Goal: Task Accomplishment & Management: Use online tool/utility

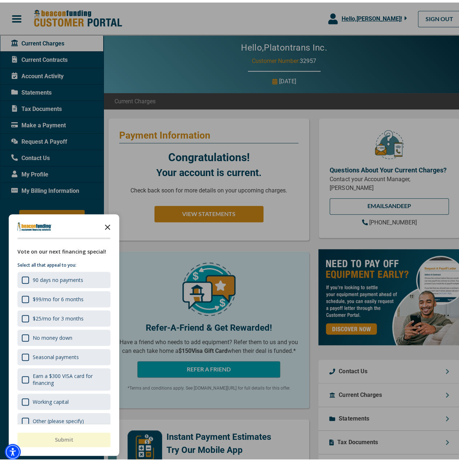
click at [109, 221] on icon "Close the survey" at bounding box center [107, 224] width 15 height 15
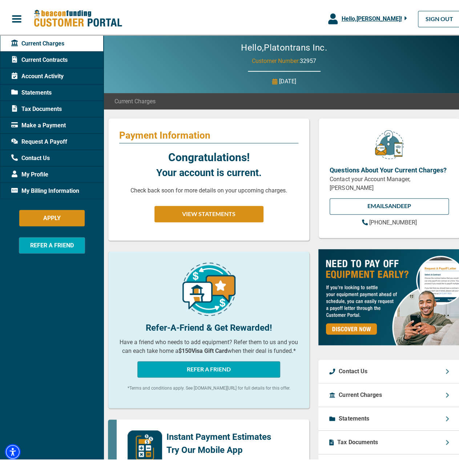
click at [57, 75] on span "Account Activity" at bounding box center [37, 73] width 52 height 9
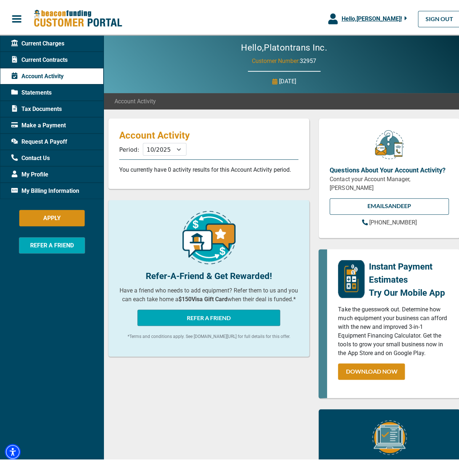
click at [43, 92] on span "Statements" at bounding box center [31, 90] width 40 height 9
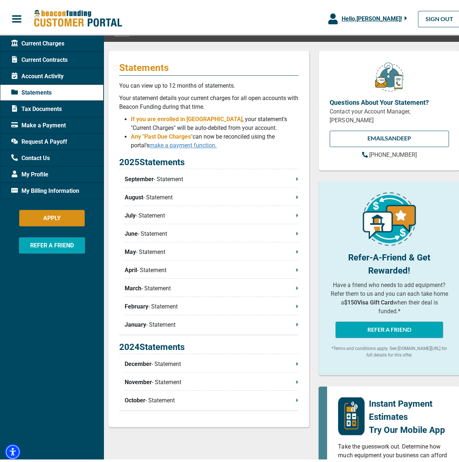
scroll to position [109, 0]
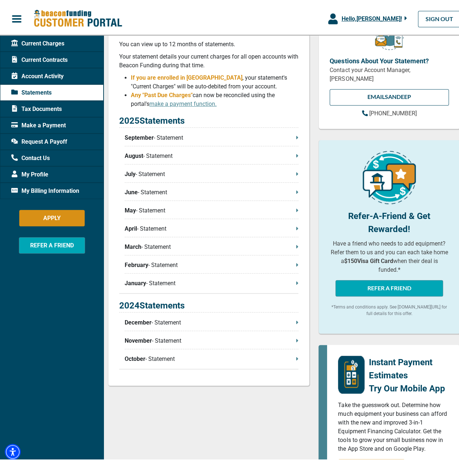
click at [156, 137] on p "September - Statement" at bounding box center [212, 135] width 174 height 9
click at [58, 143] on span "Request A Payoff" at bounding box center [39, 139] width 56 height 9
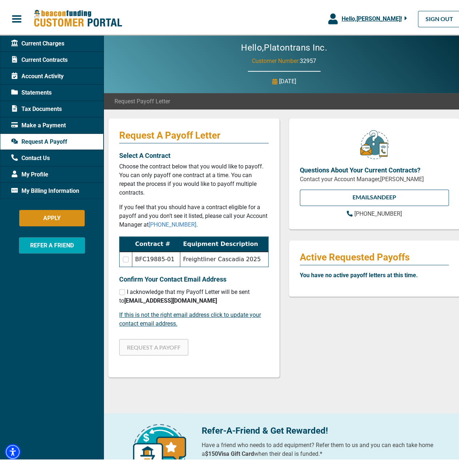
click at [211, 259] on td "Freightliner Cascadia 2025" at bounding box center [224, 256] width 88 height 15
click at [213, 257] on td "Freightliner Cascadia 2025" at bounding box center [224, 256] width 88 height 15
